Goal: Download file/media

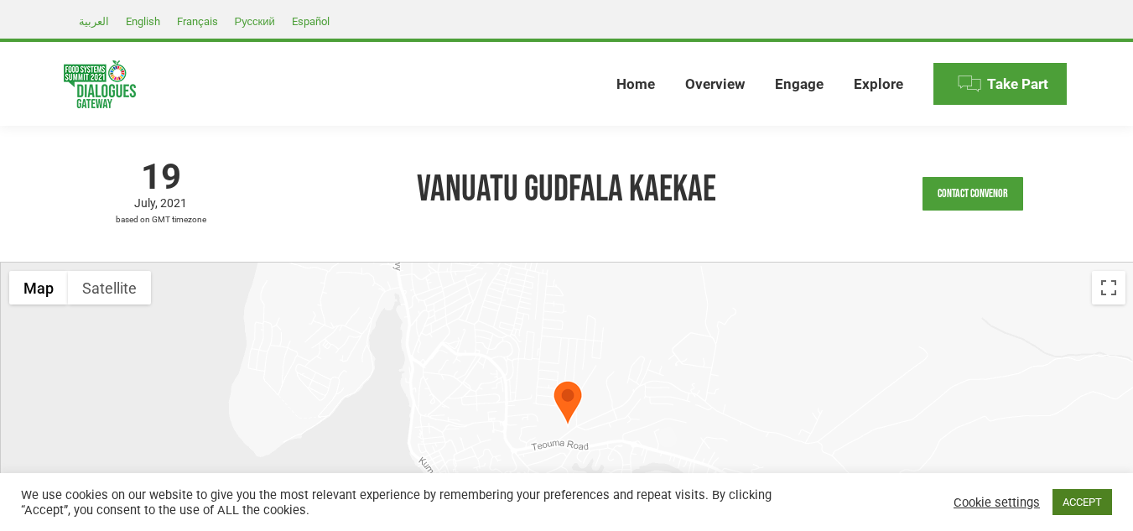
click at [1073, 511] on link "ACCEPT" at bounding box center [1082, 502] width 60 height 26
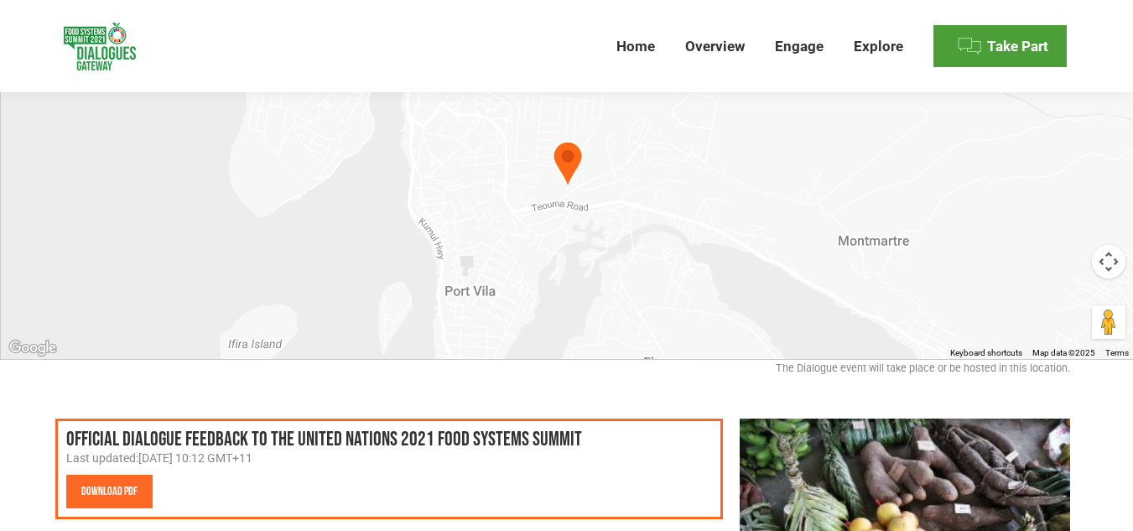
scroll to position [238, 0]
click at [122, 493] on link "Download PDF" at bounding box center [109, 492] width 86 height 34
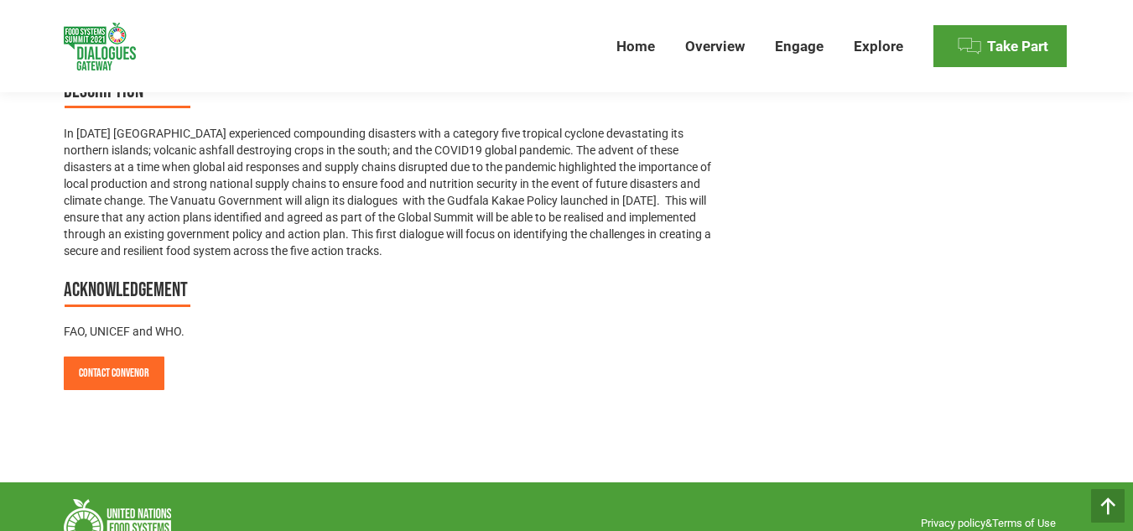
scroll to position [1244, 0]
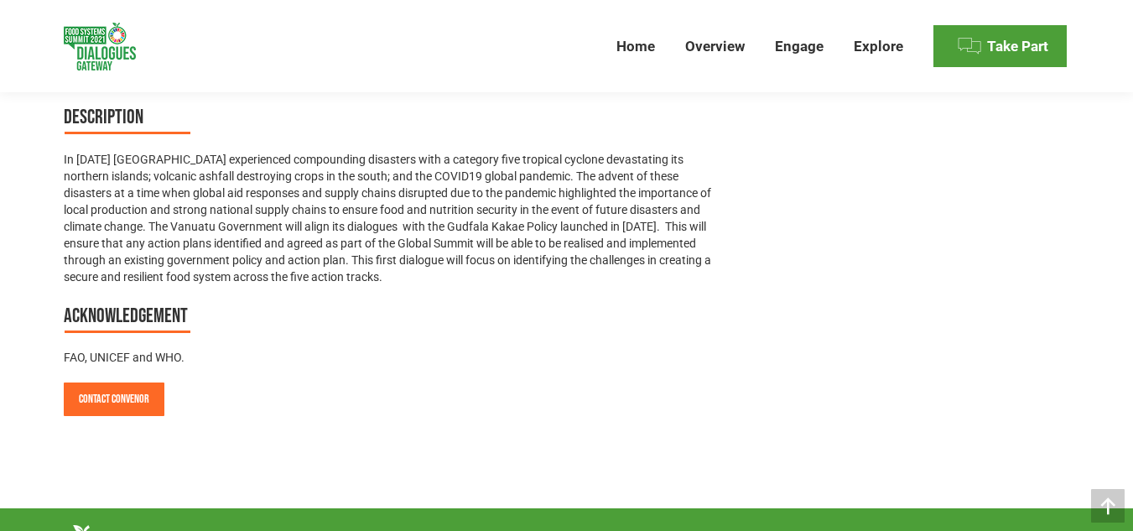
scroll to position [1244, 0]
